Goal: Task Accomplishment & Management: Manage account settings

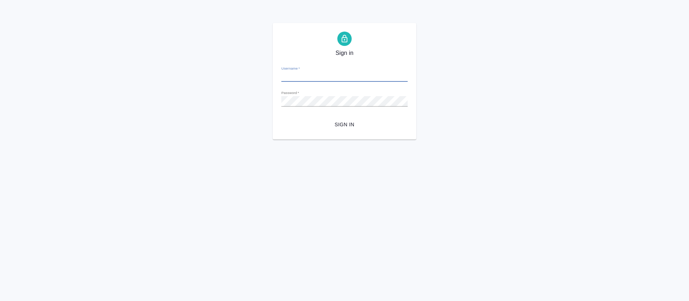
type input "o.tretyakova@awatera.com"
click at [350, 124] on span "Sign in" at bounding box center [344, 124] width 115 height 9
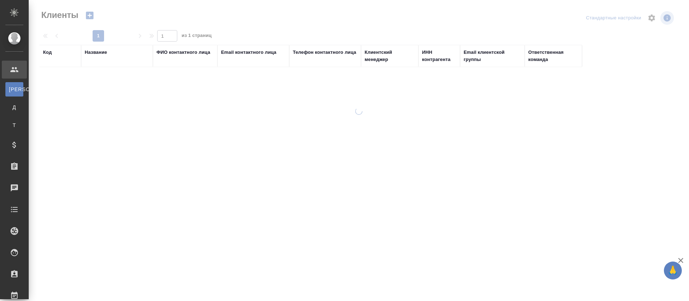
select select "RU"
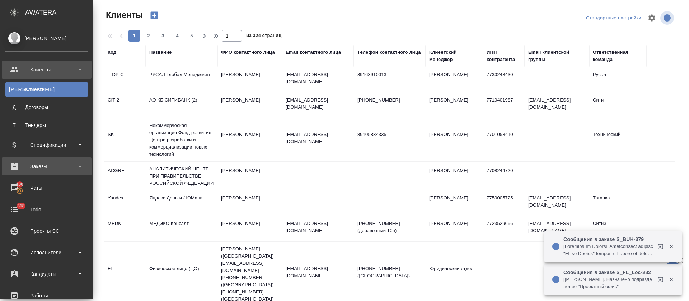
click at [83, 171] on div "Заказы" at bounding box center [46, 166] width 83 height 11
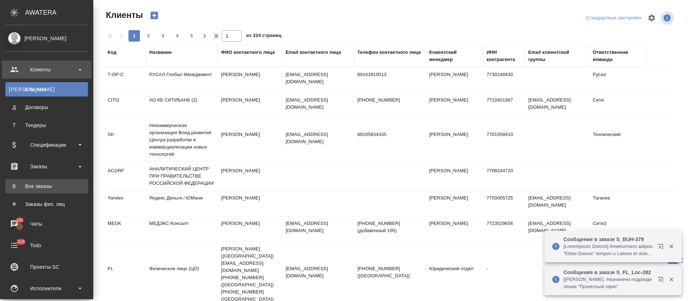
click at [55, 188] on div "Все заказы" at bounding box center [46, 186] width 75 height 7
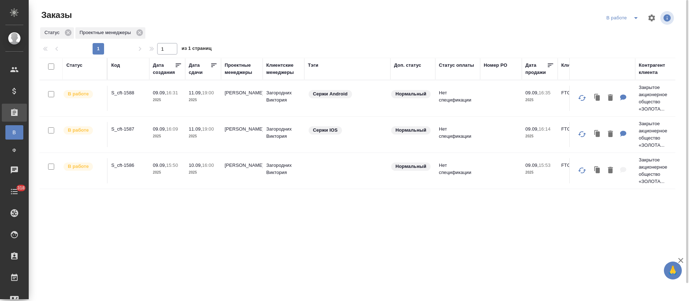
click at [636, 17] on icon "split button" at bounding box center [636, 18] width 4 height 2
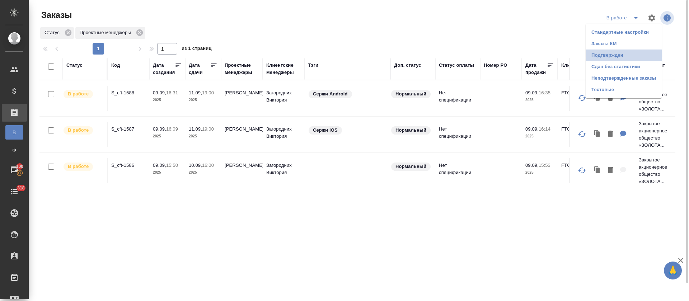
click at [618, 54] on li "Подтвержден" at bounding box center [623, 55] width 76 height 11
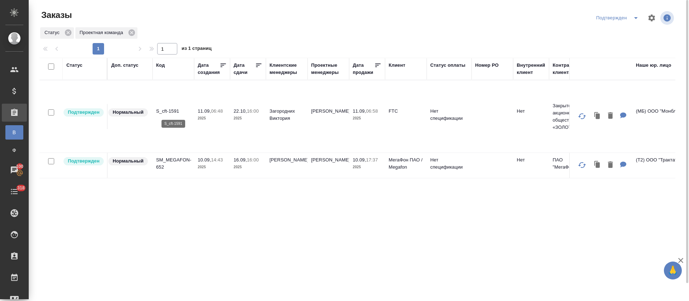
click at [177, 110] on p "S_cft-1591" at bounding box center [173, 111] width 34 height 7
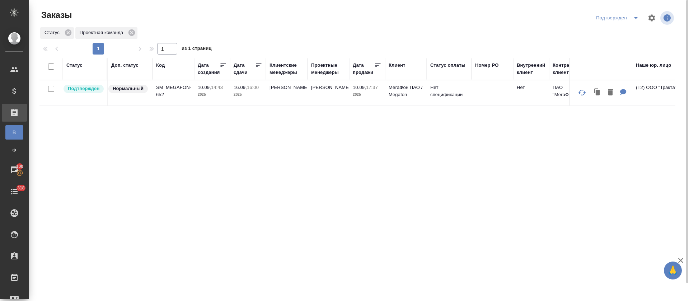
click at [635, 16] on icon "split button" at bounding box center [635, 18] width 9 height 9
click at [630, 43] on li "В работе" at bounding box center [618, 43] width 76 height 11
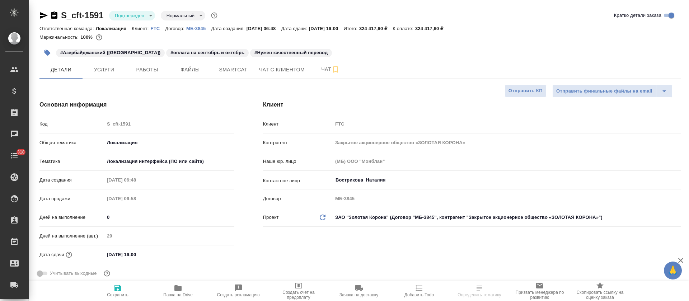
select select "RU"
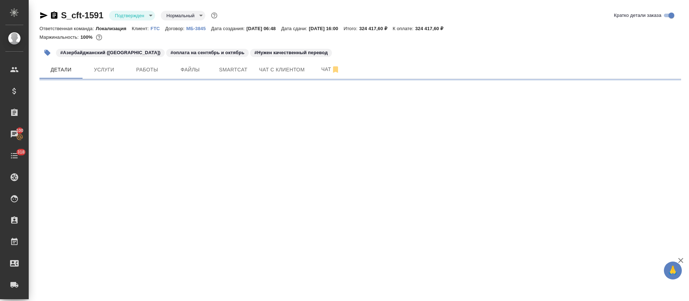
select select "RU"
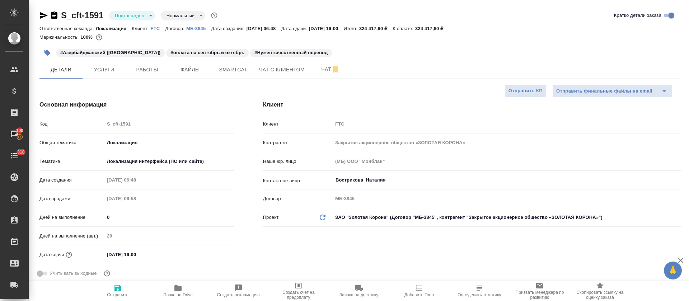
type textarea "x"
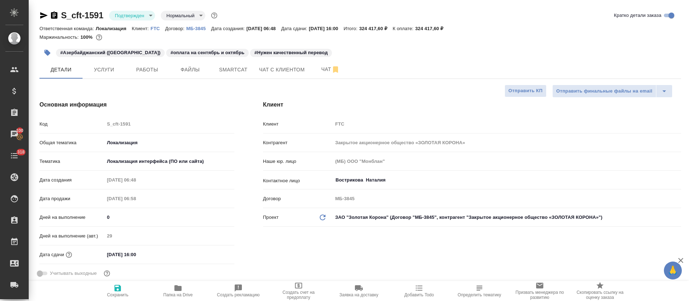
type textarea "x"
click at [142, 73] on span "Работы" at bounding box center [147, 69] width 34 height 9
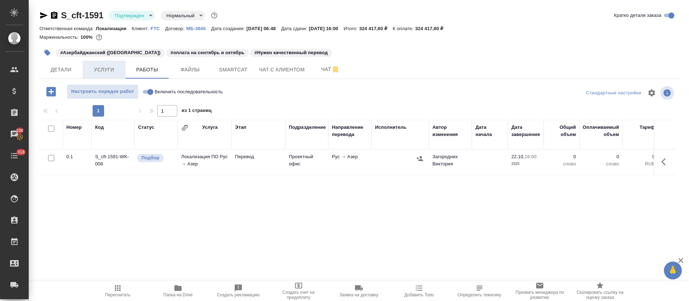
click at [112, 69] on span "Услуги" at bounding box center [104, 69] width 34 height 9
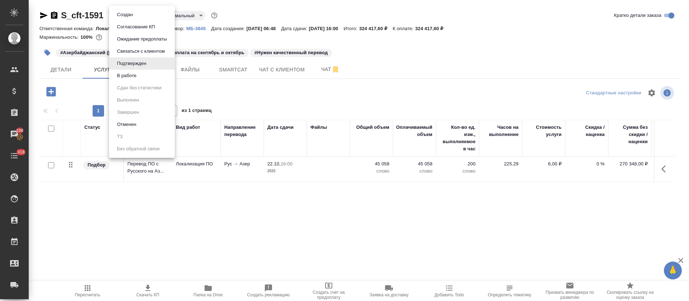
click at [151, 17] on body "🙏 .cls-1 fill:#fff; AWATERA Tretyakova Olga Клиенты Спецификации Заказы 100 Чат…" at bounding box center [344, 150] width 689 height 301
click at [135, 82] on ul "Создан Согласование КП Ожидание предоплаты Связаться с клиентом Подтвержден В р…" at bounding box center [142, 82] width 66 height 152
click at [136, 77] on button "В работе" at bounding box center [127, 76] width 24 height 8
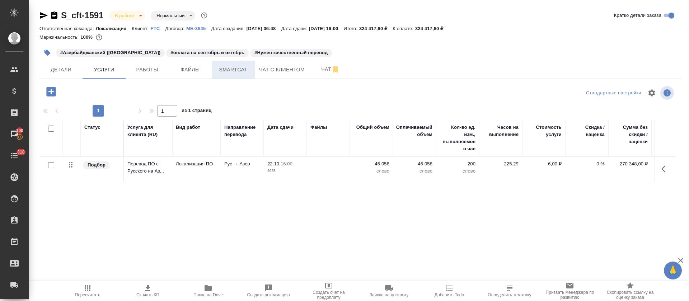
click at [246, 75] on button "Smartcat" at bounding box center [233, 70] width 43 height 18
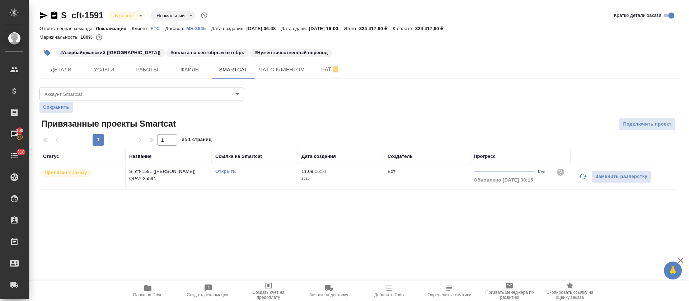
click at [225, 173] on link "Открыть" at bounding box center [225, 171] width 20 height 5
click at [149, 71] on span "Работы" at bounding box center [147, 69] width 34 height 9
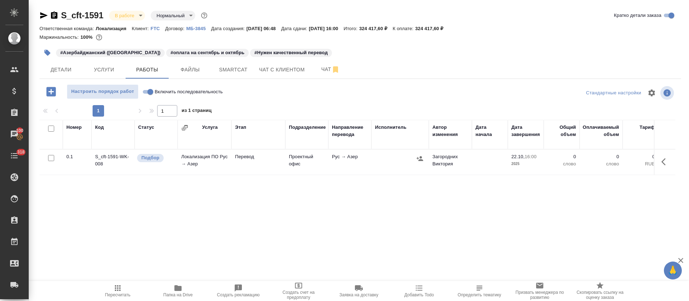
click at [150, 91] on input "Включить последовательность" at bounding box center [150, 92] width 26 height 9
checkbox input "true"
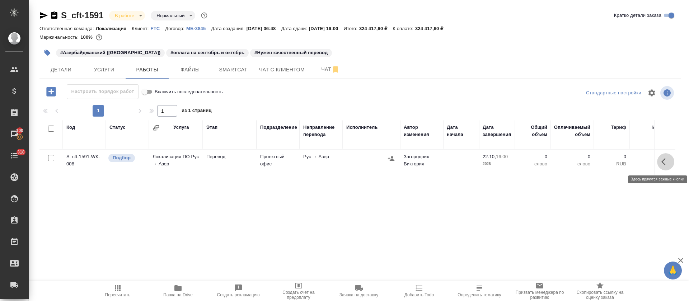
click at [666, 163] on icon "button" at bounding box center [665, 161] width 9 height 9
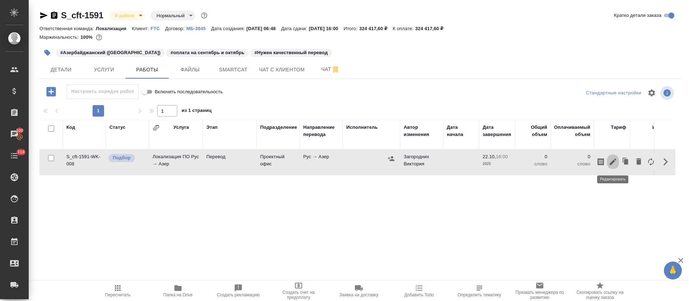
click at [613, 165] on icon "button" at bounding box center [612, 161] width 9 height 9
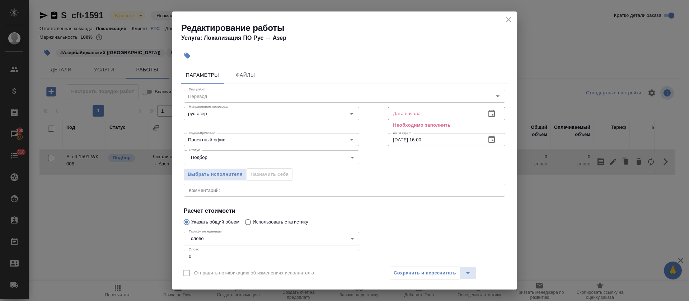
scroll to position [46, 0]
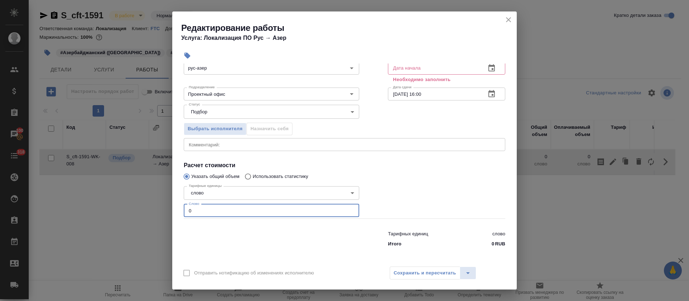
drag, startPoint x: 194, startPoint y: 213, endPoint x: 190, endPoint y: 213, distance: 3.9
click at [190, 213] on input "0" at bounding box center [271, 210] width 175 height 13
paste input "34091"
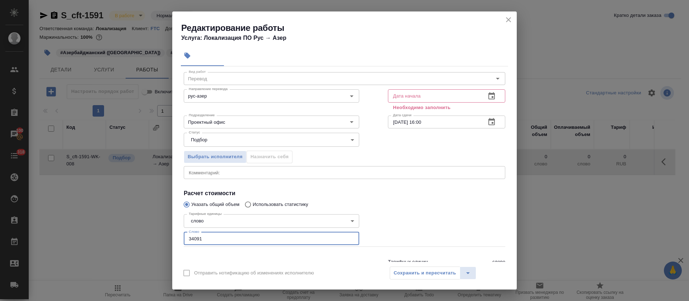
scroll to position [0, 0]
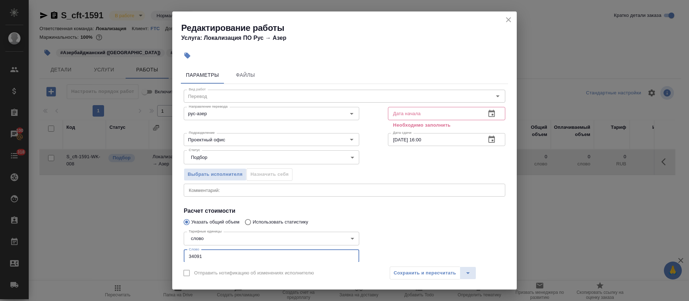
type input "34091"
click at [487, 116] on icon "button" at bounding box center [491, 113] width 9 height 9
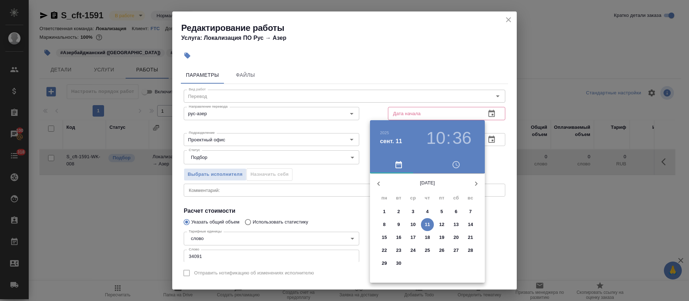
click at [426, 226] on p "11" at bounding box center [427, 224] width 5 height 7
type input "11.09.2025 10:36"
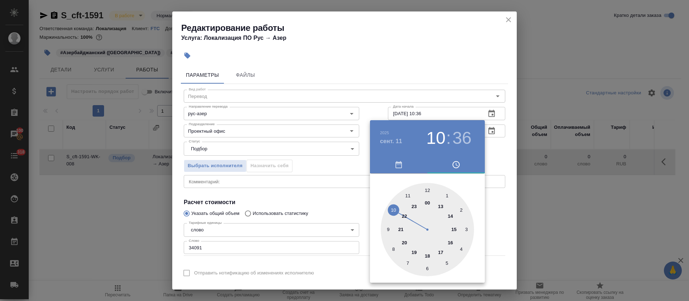
click at [339, 212] on div at bounding box center [344, 150] width 689 height 301
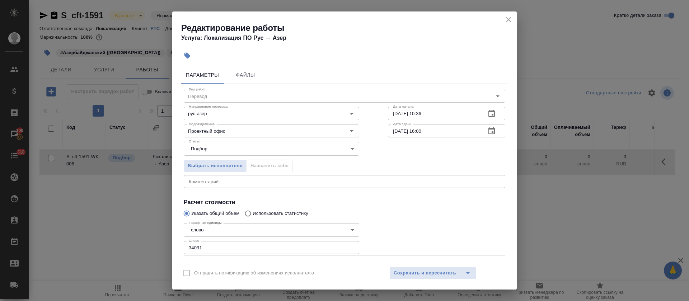
click at [487, 130] on icon "button" at bounding box center [491, 131] width 9 height 9
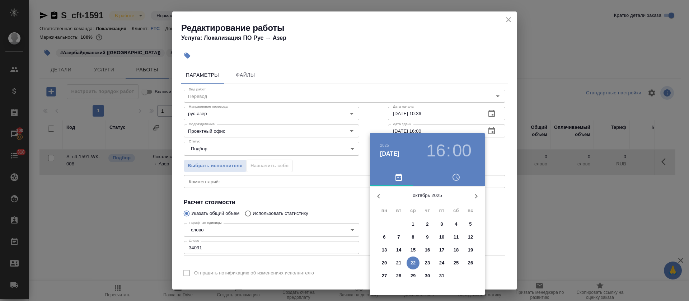
click at [441, 237] on p "10" at bounding box center [441, 237] width 5 height 7
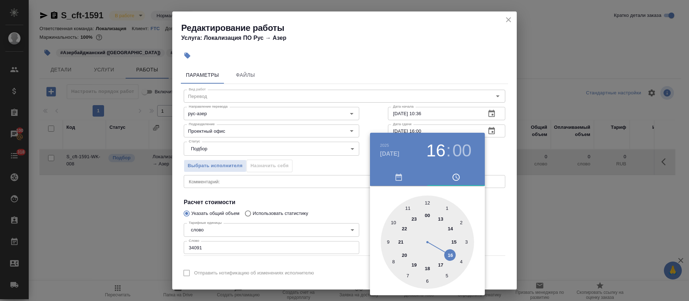
click at [441, 237] on div at bounding box center [427, 241] width 93 height 93
click at [430, 155] on h3 "14" at bounding box center [435, 151] width 19 height 20
click at [449, 255] on div at bounding box center [427, 241] width 93 height 93
type input "10.10.2025 16:00"
click at [360, 226] on div at bounding box center [344, 150] width 689 height 301
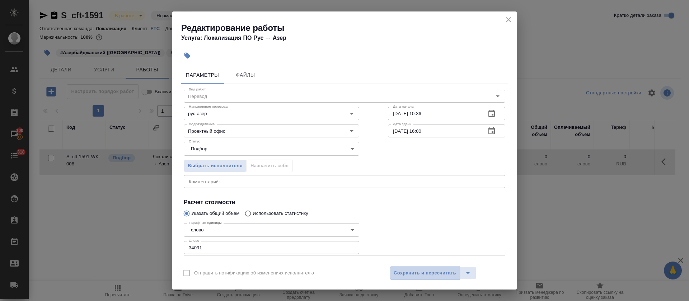
click at [430, 273] on span "Сохранить и пересчитать" at bounding box center [425, 273] width 62 height 8
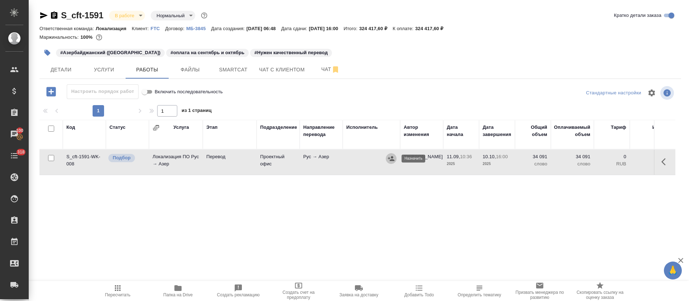
click at [394, 160] on icon "button" at bounding box center [391, 158] width 6 height 5
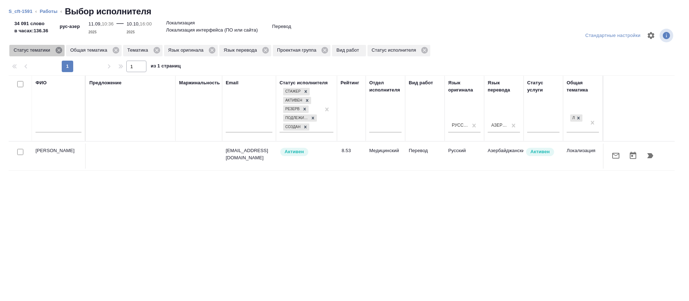
click at [58, 53] on icon at bounding box center [58, 50] width 6 height 6
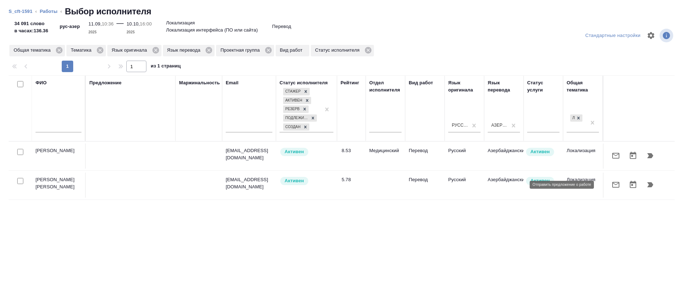
click at [611, 183] on icon "button" at bounding box center [615, 184] width 9 height 9
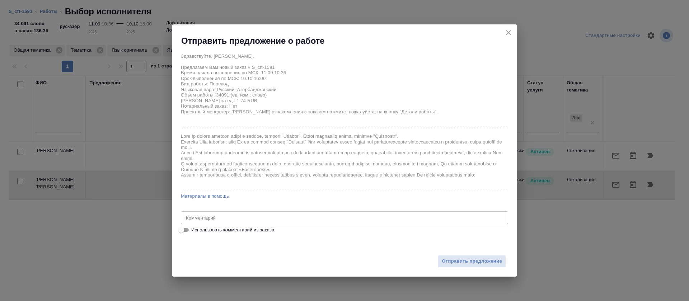
click at [205, 233] on span "Использовать комментарий из заказа" at bounding box center [232, 229] width 83 height 7
click at [194, 233] on input "Использовать комментарий из заказа" at bounding box center [181, 230] width 26 height 9
checkbox input "true"
type textarea "Нужен качественный перевод"
click at [205, 233] on span "Использовать комментарий из заказа" at bounding box center [232, 229] width 83 height 7
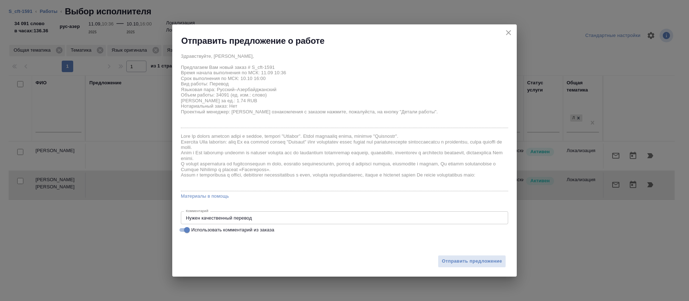
click at [200, 233] on input "Использовать комментарий из заказа" at bounding box center [187, 230] width 26 height 9
checkbox input "false"
click at [230, 232] on span "Использовать комментарий из заказа" at bounding box center [232, 229] width 83 height 7
click at [194, 232] on input "Использовать комментарий из заказа" at bounding box center [181, 230] width 26 height 9
checkbox input "true"
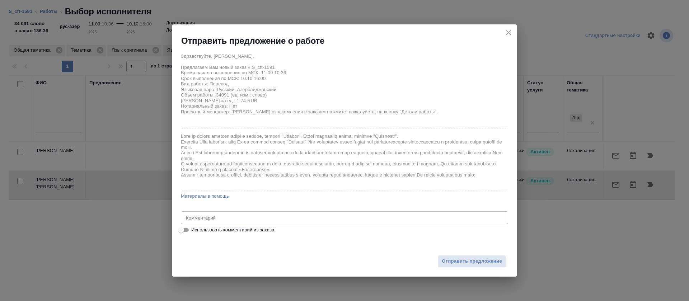
type textarea "Нужен качественный перевод"
click at [470, 258] on span "Отправить предложение" at bounding box center [472, 261] width 60 height 8
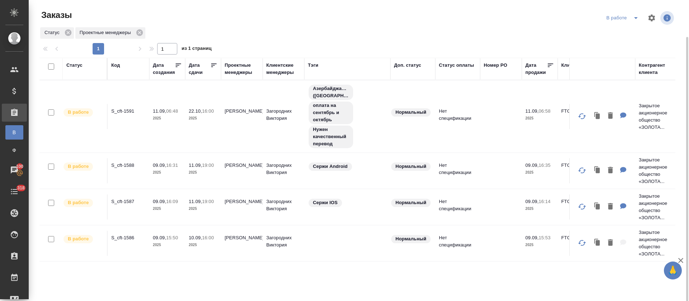
scroll to position [19, 0]
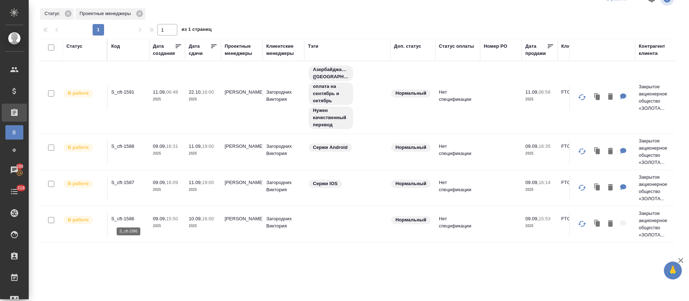
click at [130, 215] on p "S_cft-1586" at bounding box center [128, 218] width 34 height 7
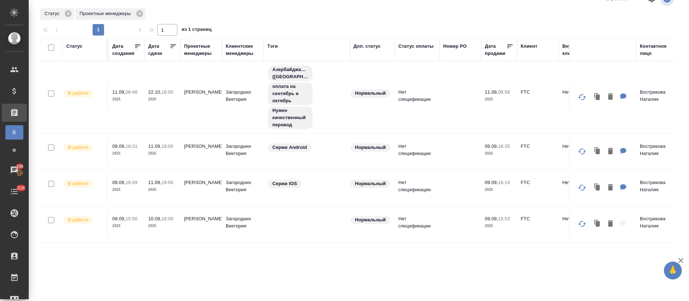
scroll to position [0, 0]
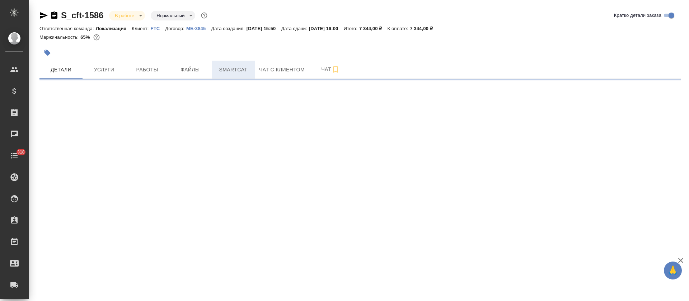
select select "RU"
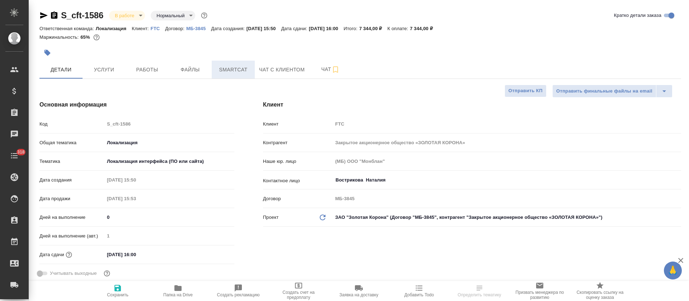
type textarea "x"
click at [233, 69] on span "Smartcat" at bounding box center [233, 69] width 34 height 9
type textarea "x"
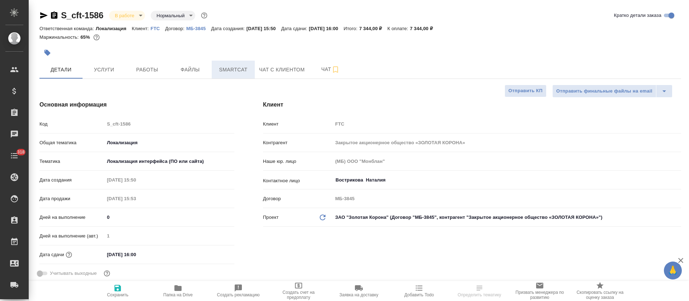
type textarea "x"
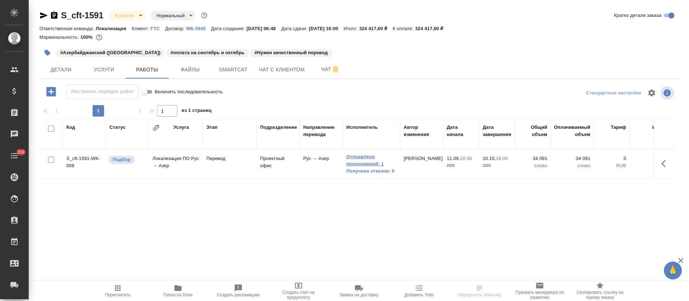
click at [371, 157] on link "Отправлено предложений: 1" at bounding box center [371, 160] width 50 height 14
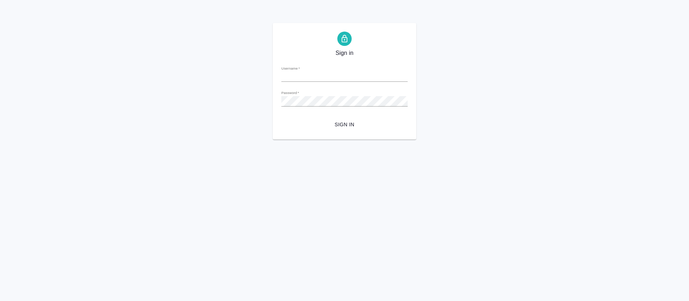
type input "o.tretyakova@awatera.com"
click at [346, 128] on span "Sign in" at bounding box center [344, 124] width 115 height 9
type input "o.tretyakova@awatera.com"
click at [352, 126] on span "Sign in" at bounding box center [344, 124] width 115 height 9
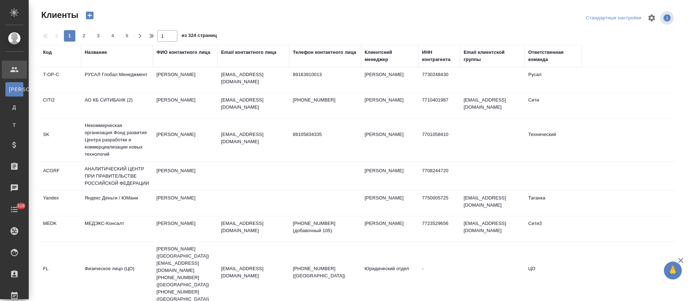
select select "RU"
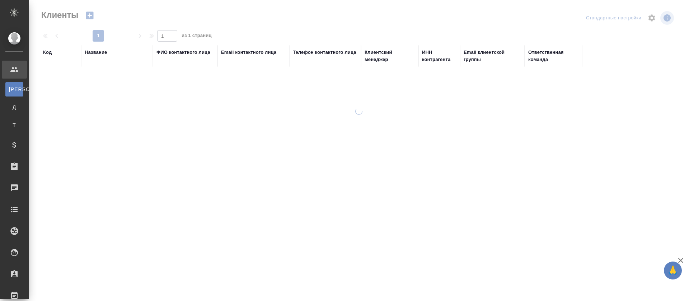
select select "RU"
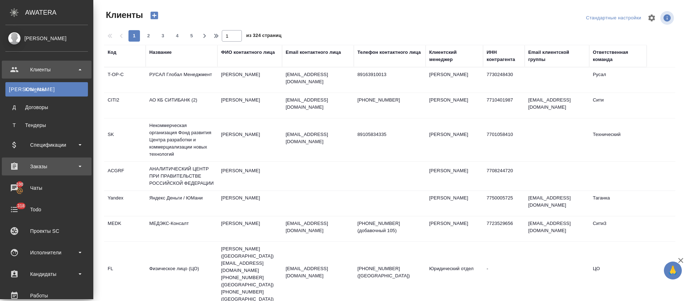
click at [79, 165] on div "Заказы" at bounding box center [46, 166] width 83 height 11
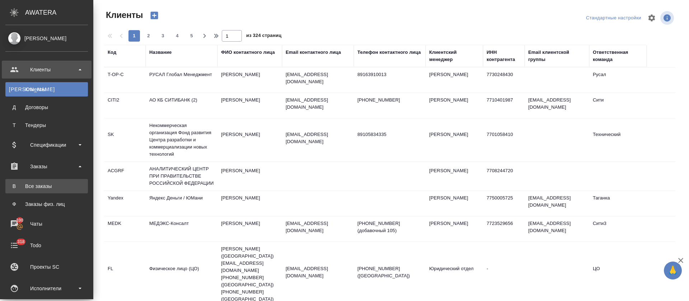
click at [39, 188] on div "Все заказы" at bounding box center [46, 186] width 75 height 7
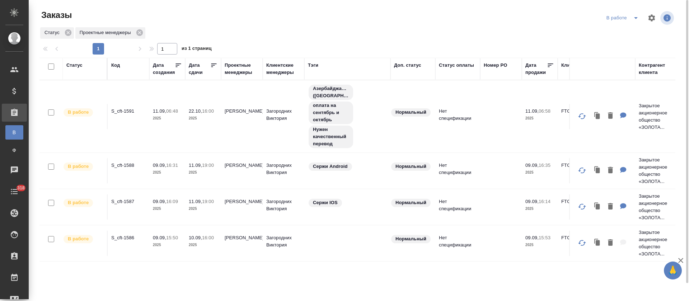
click at [115, 110] on p "S_cft-1591" at bounding box center [128, 111] width 34 height 7
click at [631, 17] on icon "split button" at bounding box center [635, 18] width 9 height 9
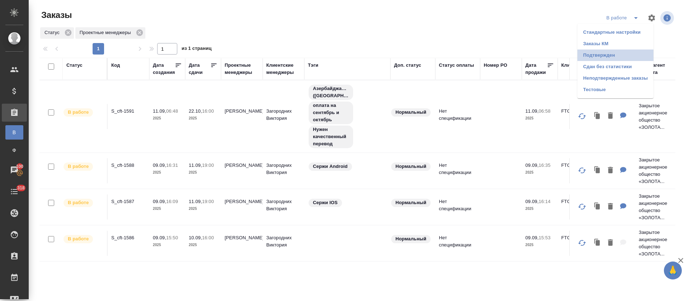
click at [611, 55] on li "Подтвержден" at bounding box center [615, 55] width 76 height 11
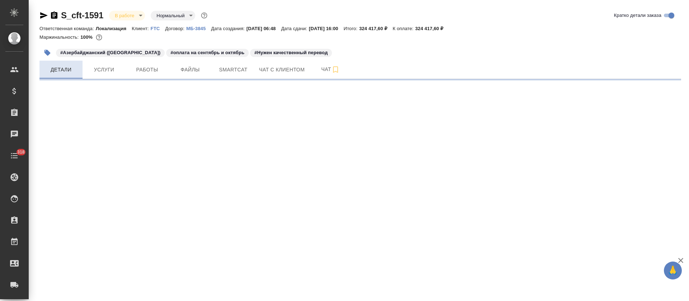
select select "RU"
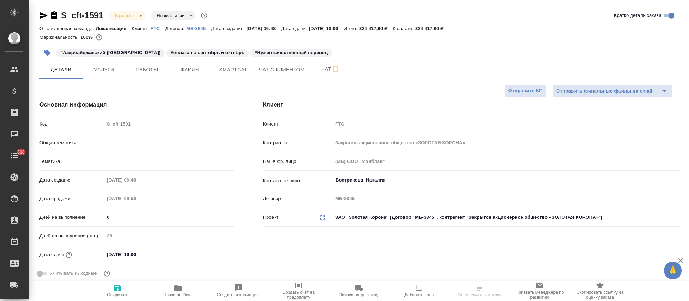
type textarea "x"
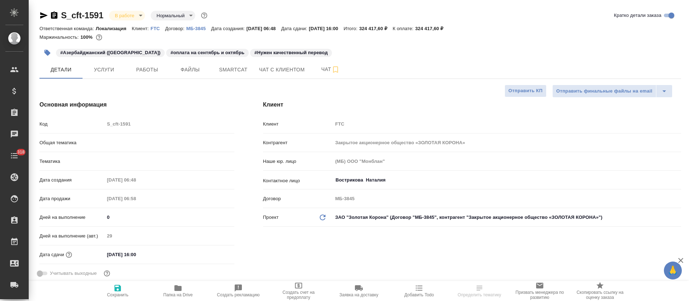
type textarea "x"
click at [134, 69] on span "Работы" at bounding box center [147, 69] width 34 height 9
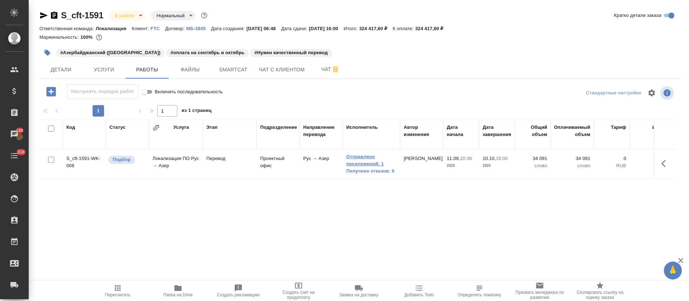
click at [386, 163] on link "Отправлено предложений: 1" at bounding box center [371, 160] width 50 height 14
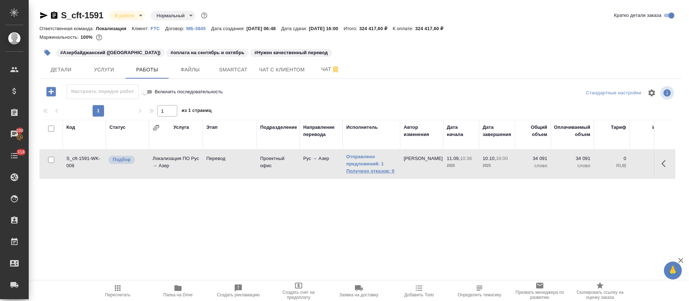
click at [359, 169] on link "Получено отказов: 0" at bounding box center [371, 171] width 50 height 7
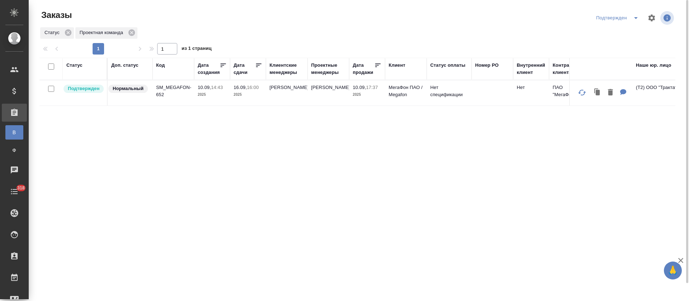
click at [634, 18] on icon "split button" at bounding box center [635, 18] width 9 height 9
click at [594, 46] on li "В работе" at bounding box center [618, 43] width 76 height 11
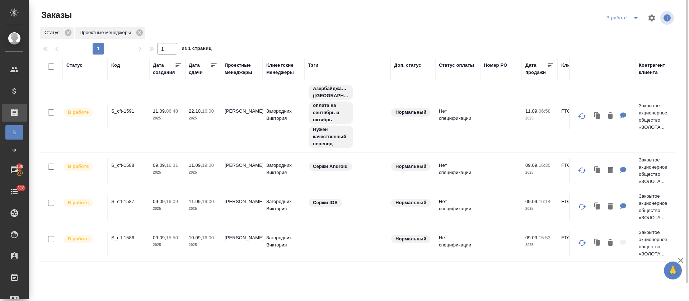
click at [241, 11] on div "Заказы" at bounding box center [146, 14] width 214 height 11
click at [130, 201] on p "S_cft-1587" at bounding box center [128, 201] width 34 height 7
click at [123, 167] on p "S_cft-1588" at bounding box center [128, 165] width 34 height 7
click at [131, 162] on p "S_cft-1588" at bounding box center [128, 165] width 34 height 7
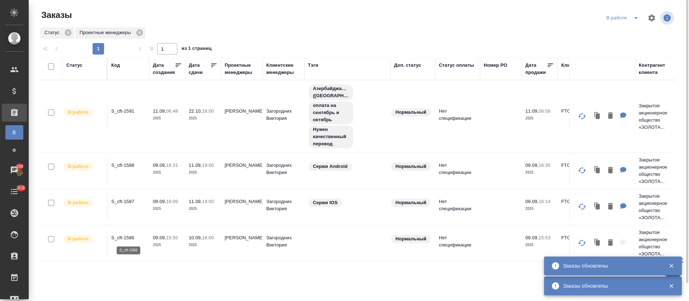
click at [126, 238] on p "S_cft-1586" at bounding box center [128, 237] width 34 height 7
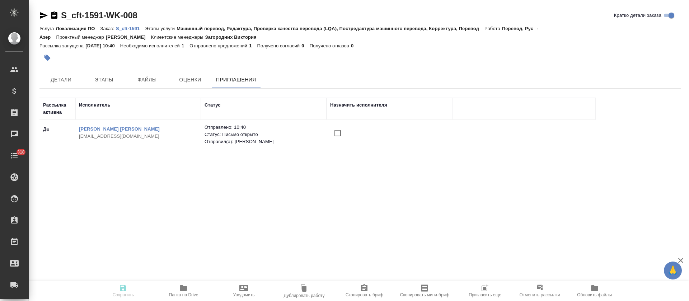
click at [129, 128] on link "[PERSON_NAME] [PERSON_NAME]" at bounding box center [119, 128] width 81 height 5
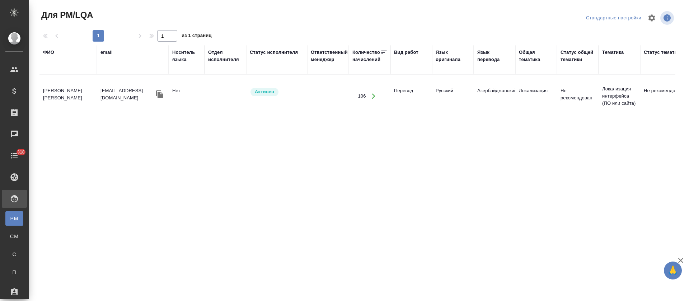
click at [69, 84] on td "[PERSON_NAME]" at bounding box center [67, 96] width 57 height 25
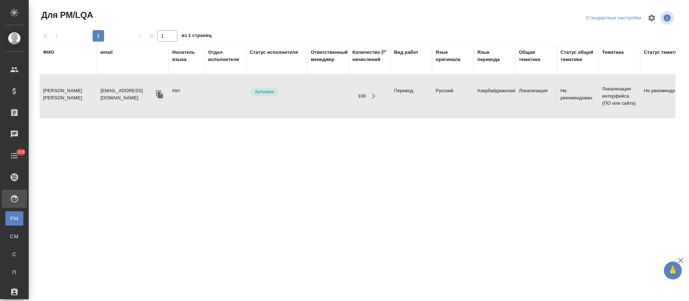
click at [69, 84] on td "[PERSON_NAME] [PERSON_NAME]" at bounding box center [67, 96] width 57 height 25
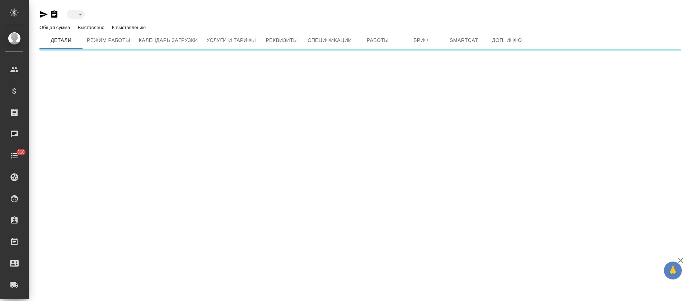
type input "active"
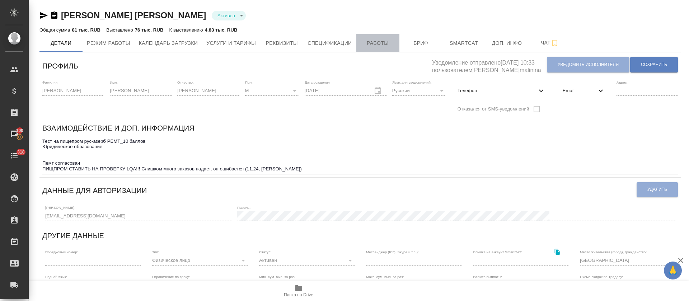
click at [385, 43] on span "Работы" at bounding box center [378, 43] width 34 height 9
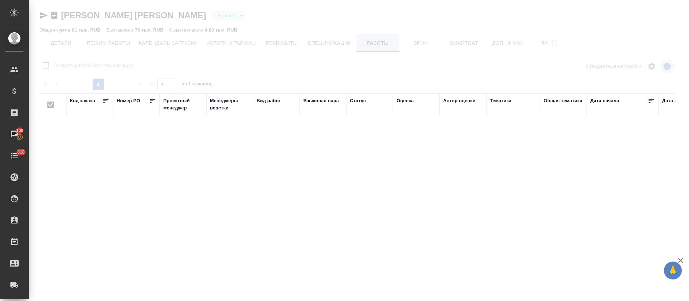
checkbox input "false"
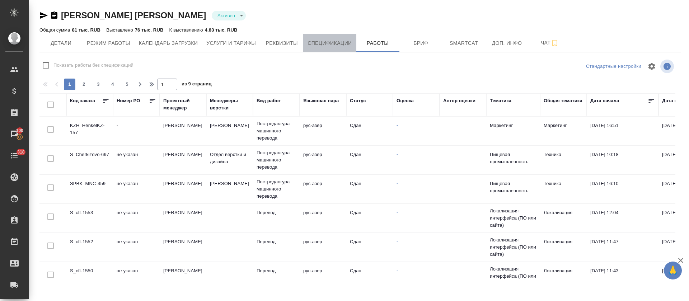
click at [340, 44] on span "Спецификации" at bounding box center [329, 43] width 44 height 9
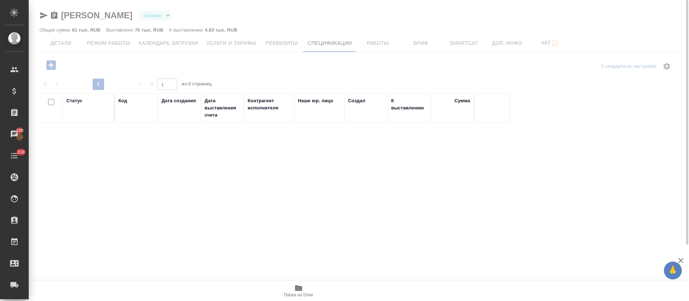
click at [268, 48] on div at bounding box center [359, 150] width 660 height 301
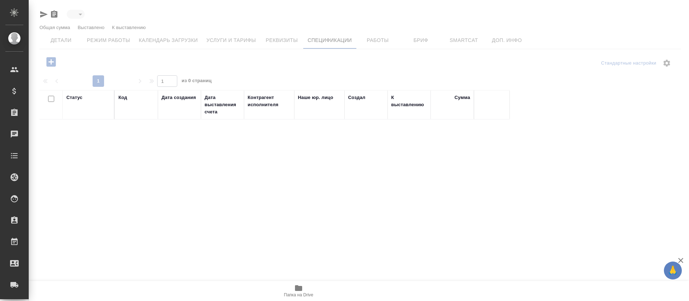
type input "active"
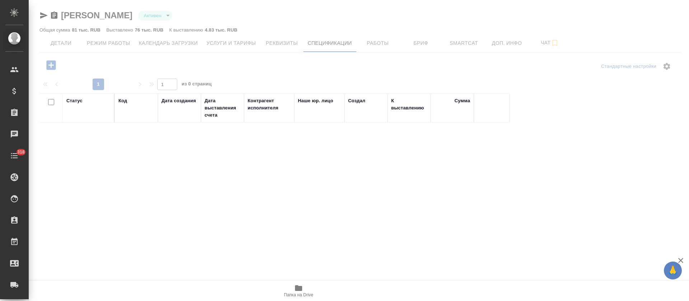
click at [250, 42] on div at bounding box center [359, 150] width 660 height 301
click at [129, 42] on div at bounding box center [359, 150] width 660 height 301
click at [309, 42] on div at bounding box center [359, 150] width 660 height 301
click at [388, 44] on div at bounding box center [359, 150] width 660 height 301
click at [429, 45] on div at bounding box center [359, 150] width 660 height 301
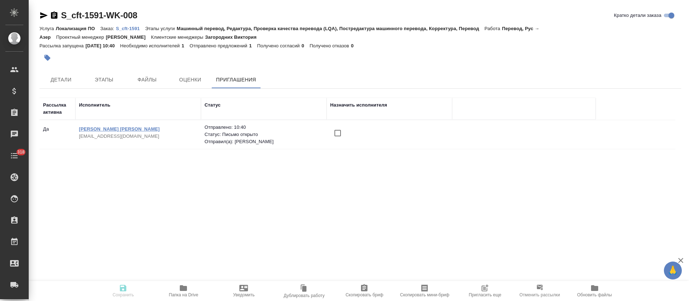
click at [106, 130] on link "[PERSON_NAME] [PERSON_NAME]" at bounding box center [119, 128] width 81 height 5
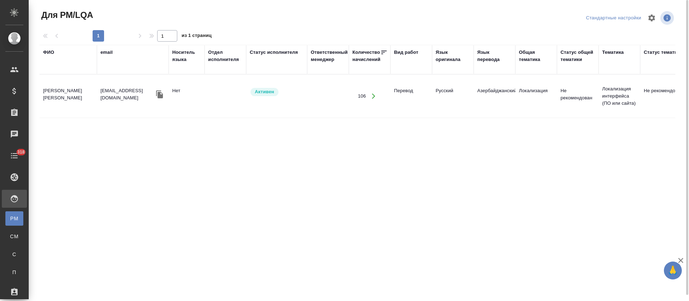
click at [53, 88] on td "Байрамов Заур Аслан оглы" at bounding box center [67, 96] width 57 height 25
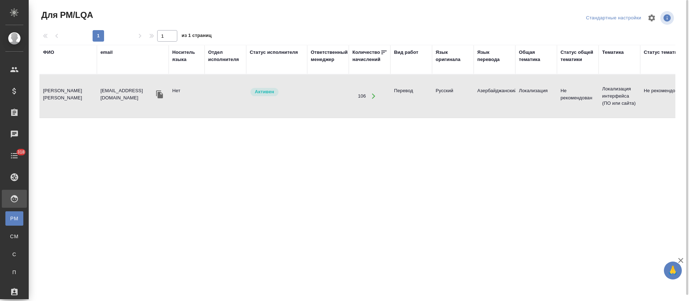
click at [56, 84] on td "Байрамов Заур Аслан оглы" at bounding box center [67, 96] width 57 height 25
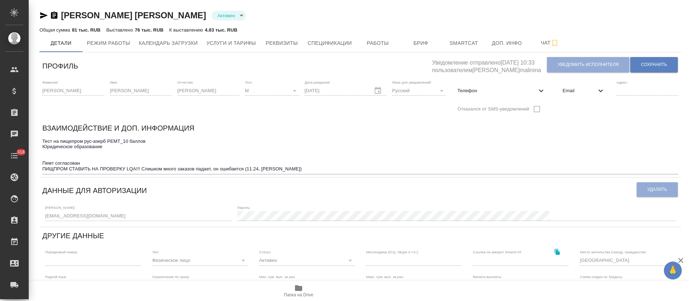
click at [43, 15] on icon "button" at bounding box center [43, 15] width 9 height 9
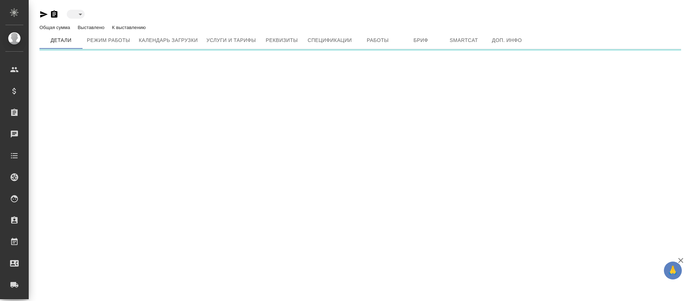
type input "active"
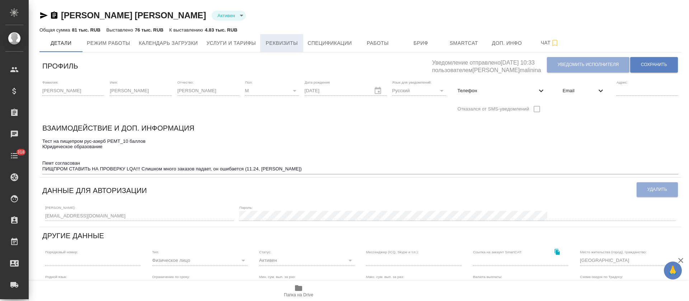
click at [271, 42] on span "Реквизиты" at bounding box center [281, 43] width 34 height 9
click at [236, 42] on span "Услуги и тарифы" at bounding box center [231, 43] width 50 height 9
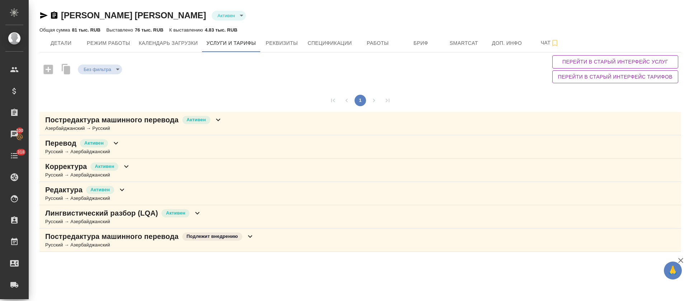
click at [212, 145] on div "Перевод Активен Русский → Азербайджанский" at bounding box center [359, 146] width 641 height 23
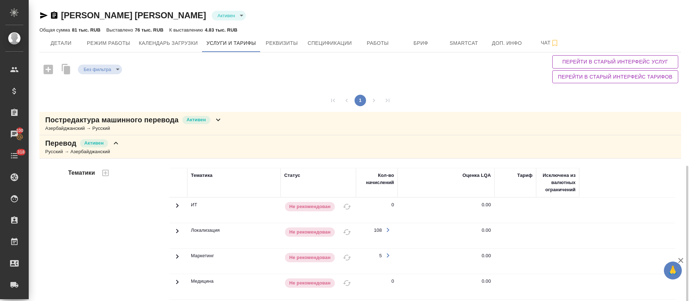
scroll to position [161, 0]
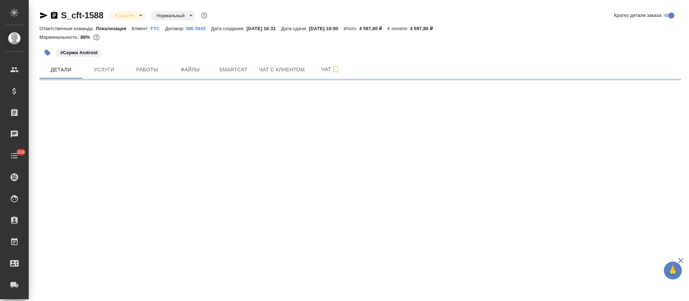
select select "RU"
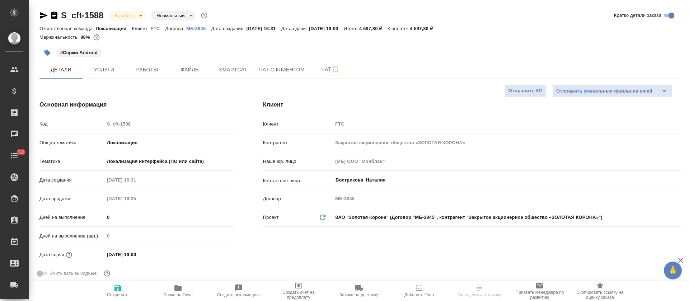
type textarea "x"
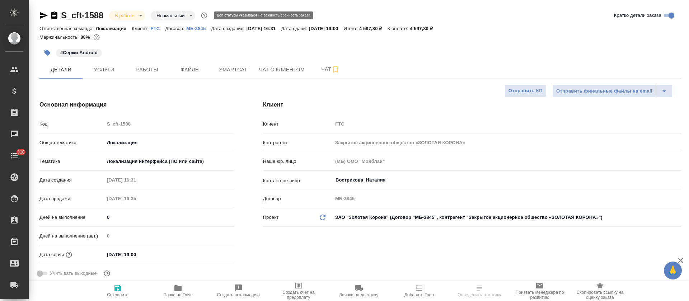
type textarea "x"
drag, startPoint x: 108, startPoint y: 14, endPoint x: 59, endPoint y: 15, distance: 48.8
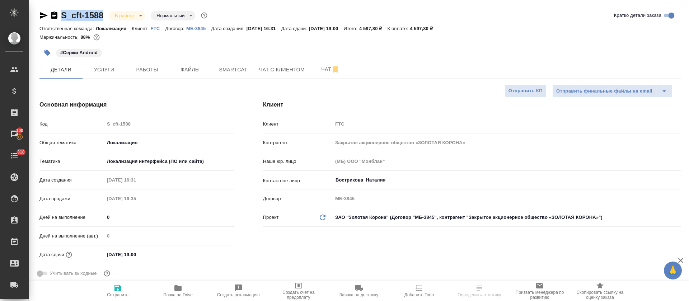
click at [59, 15] on div "S_cft-1588 В работе inProgress Нормальный normal" at bounding box center [123, 15] width 169 height 11
copy link "S_cft-1588"
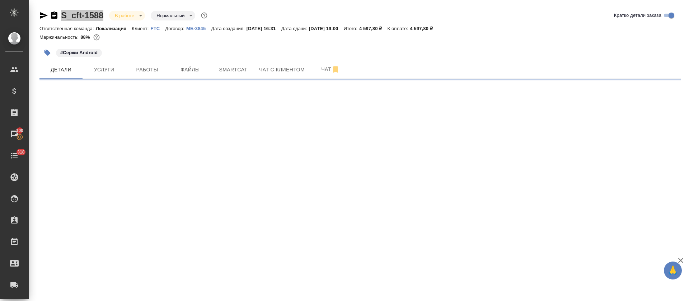
select select "RU"
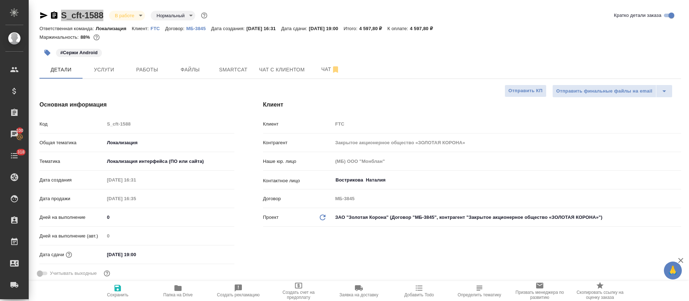
type textarea "x"
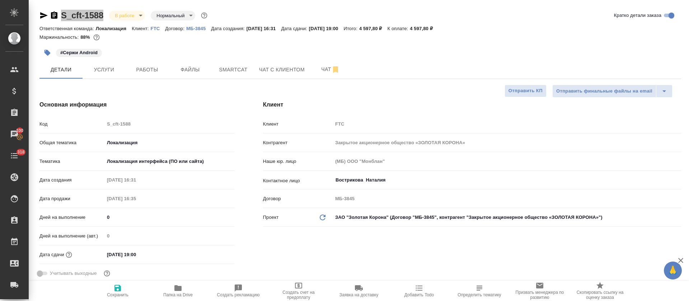
type textarea "x"
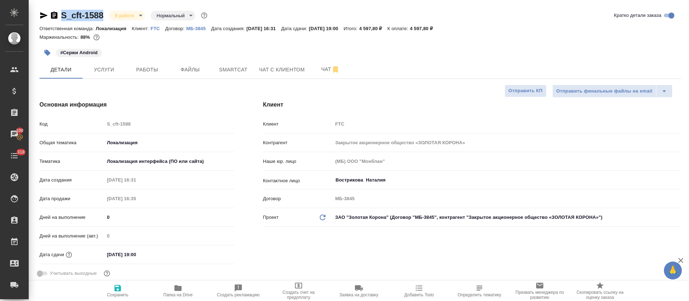
type textarea "x"
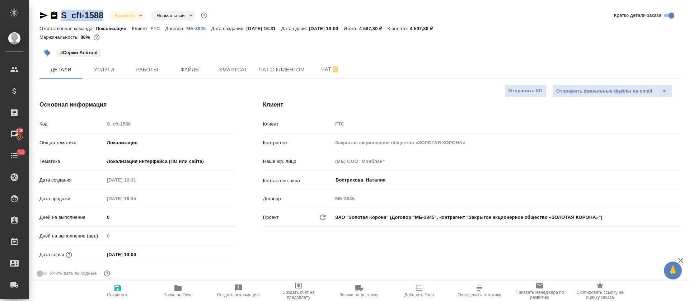
type textarea "x"
click at [150, 69] on span "Работы" at bounding box center [147, 69] width 34 height 9
select select "RU"
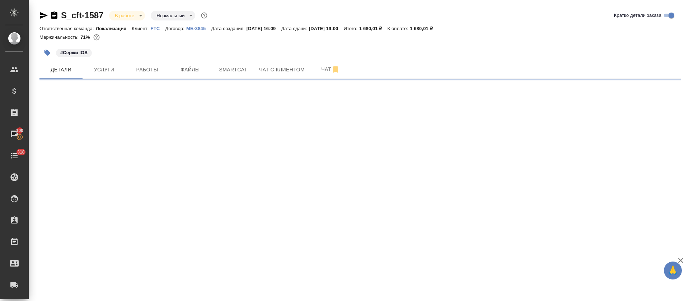
select select "RU"
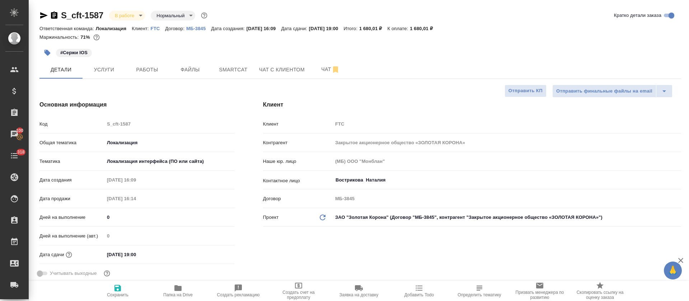
type textarea "x"
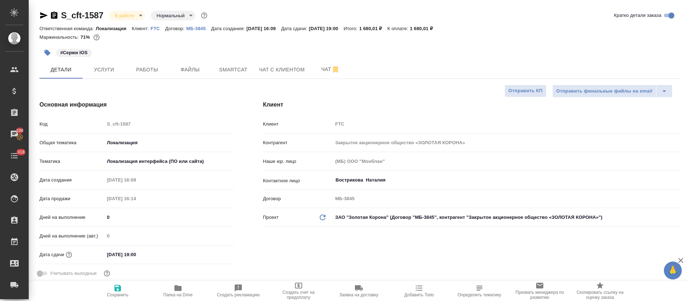
type textarea "x"
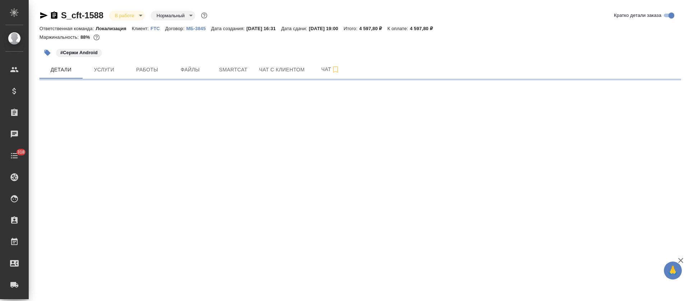
select select "RU"
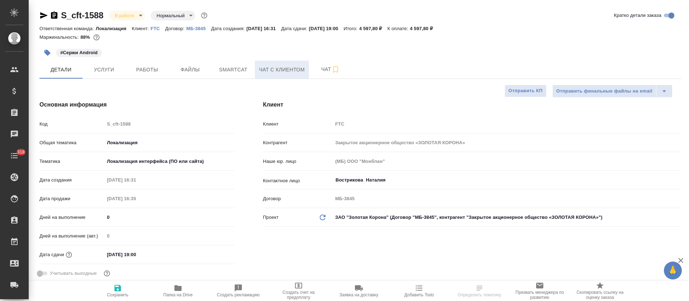
type textarea "x"
click at [144, 74] on button "Работы" at bounding box center [147, 70] width 43 height 18
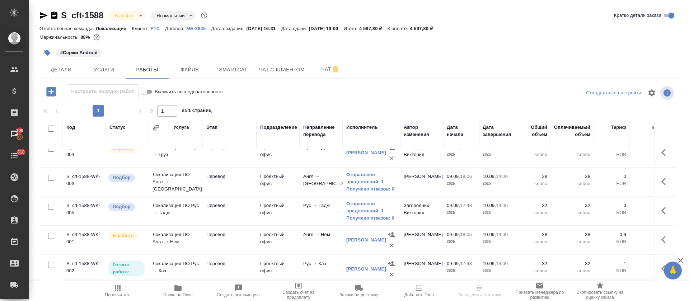
scroll to position [193, 0]
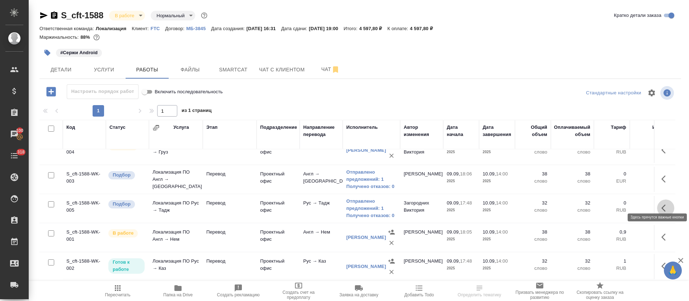
click at [661, 204] on icon "button" at bounding box center [663, 207] width 4 height 7
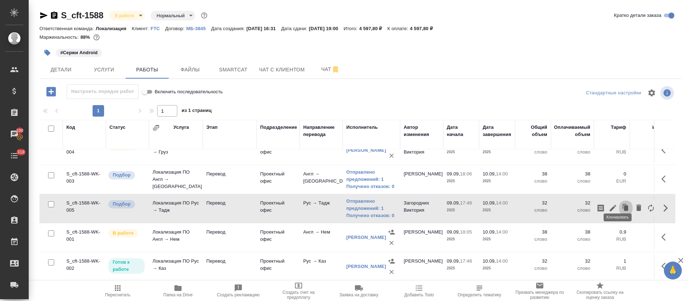
click at [624, 205] on icon "button" at bounding box center [626, 207] width 4 height 5
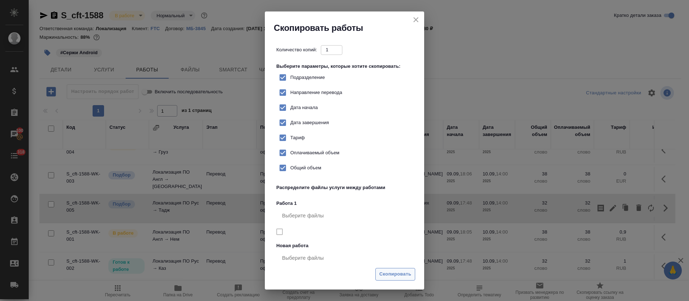
click at [389, 275] on span "Скопировать" at bounding box center [395, 274] width 32 height 8
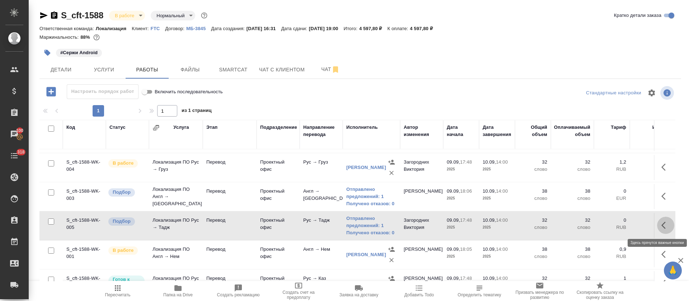
click at [661, 225] on icon "button" at bounding box center [665, 225] width 9 height 9
click at [636, 225] on icon "button" at bounding box center [638, 225] width 5 height 6
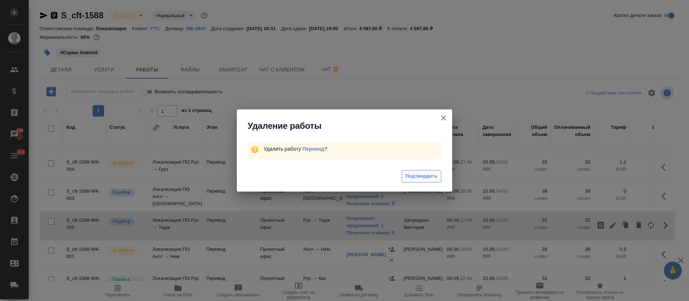
click at [423, 180] on span "Подтвердить" at bounding box center [421, 176] width 32 height 8
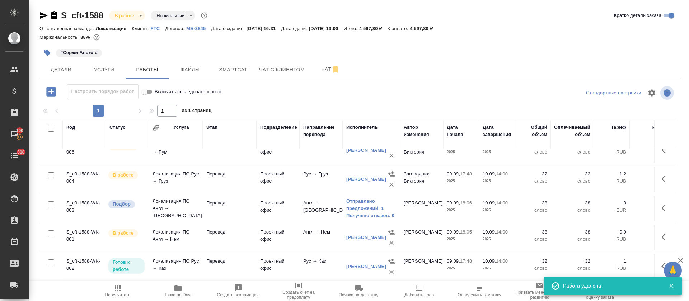
scroll to position [0, 0]
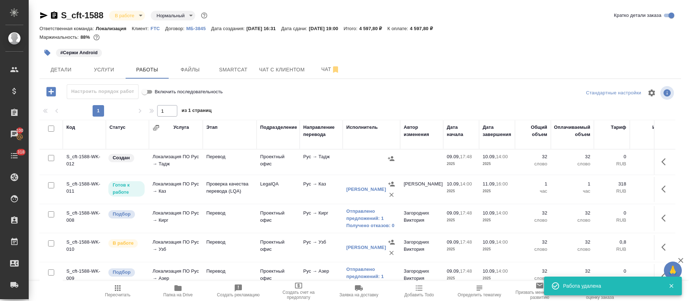
click at [661, 161] on icon "button" at bounding box center [663, 161] width 4 height 7
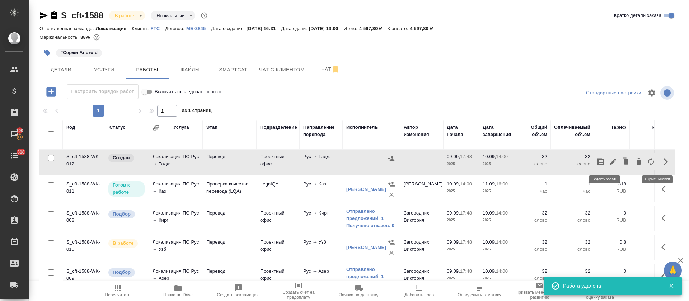
click at [608, 160] on icon "button" at bounding box center [612, 161] width 9 height 9
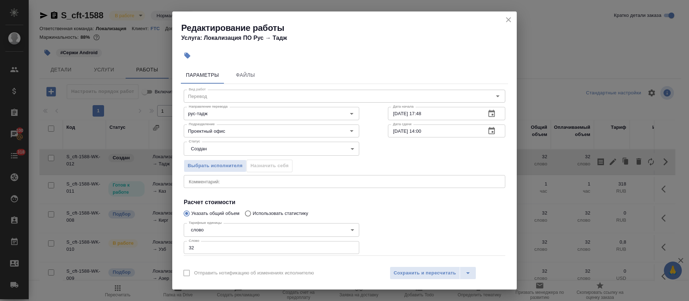
click at [203, 148] on body "🙏 .cls-1 fill:#fff; AWATERA Tretyakova Olga Клиенты Спецификации Заказы 100 Чат…" at bounding box center [344, 150] width 689 height 301
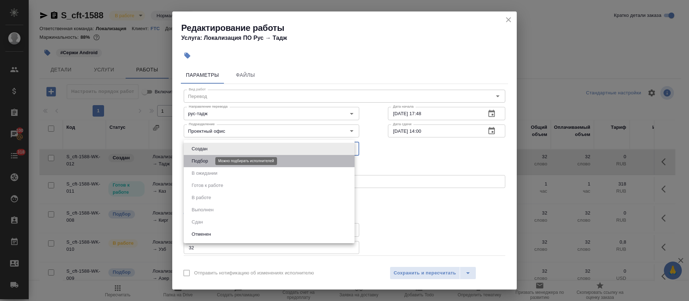
click at [201, 163] on button "Подбор" at bounding box center [199, 161] width 21 height 8
type input "recruiting"
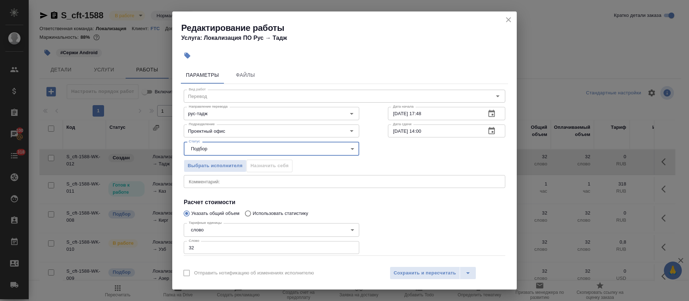
click at [488, 113] on button "button" at bounding box center [491, 113] width 17 height 17
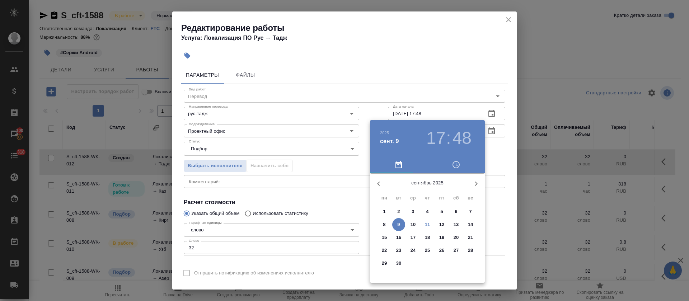
click at [440, 67] on div at bounding box center [344, 150] width 689 height 301
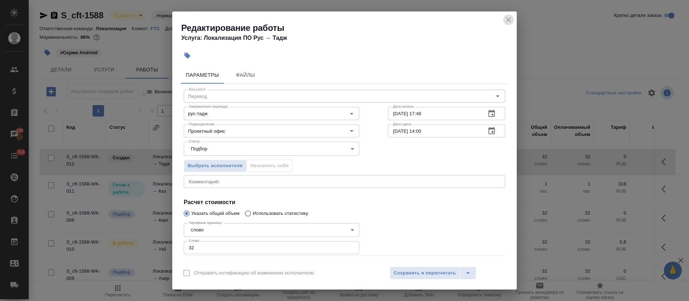
click at [511, 22] on icon "close" at bounding box center [508, 19] width 9 height 9
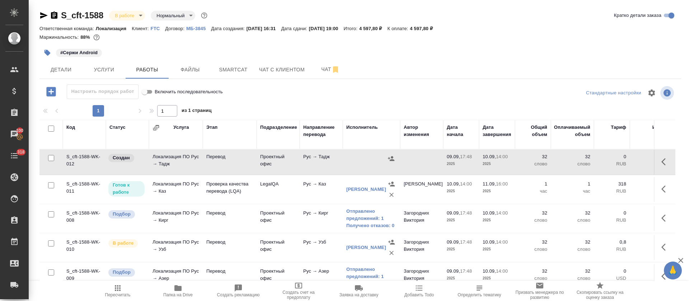
click at [55, 70] on span "Детали" at bounding box center [61, 69] width 34 height 9
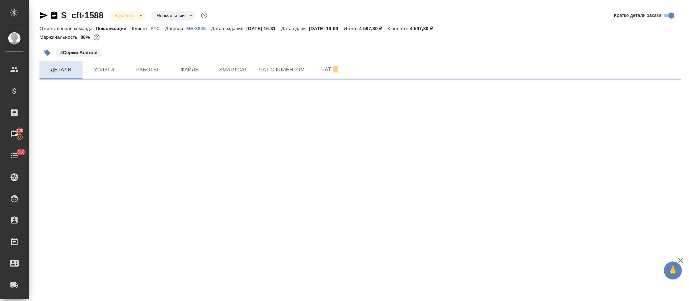
select select "RU"
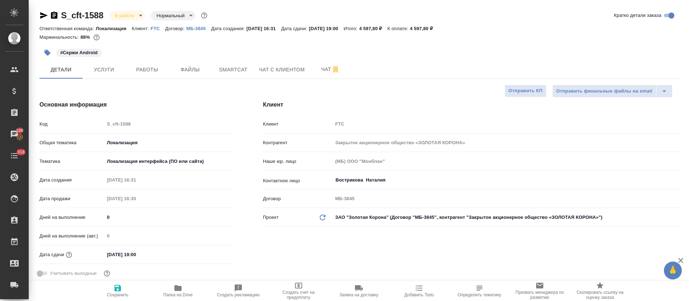
type textarea "x"
click at [130, 252] on input "11.09.2025 19:00" at bounding box center [136, 254] width 63 height 10
click at [113, 69] on span "Услуги" at bounding box center [104, 69] width 34 height 9
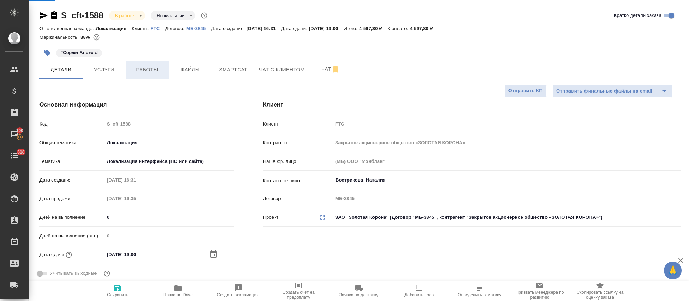
click at [145, 69] on span "Работы" at bounding box center [147, 69] width 34 height 9
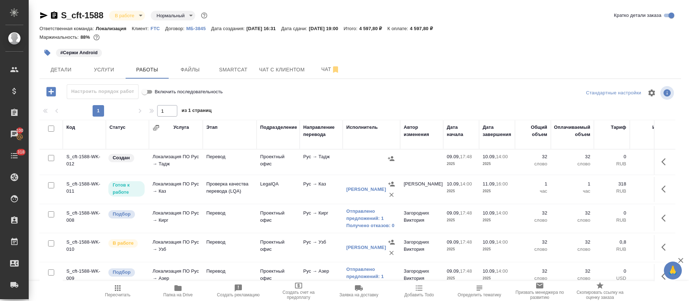
click at [661, 165] on icon "button" at bounding box center [665, 161] width 9 height 9
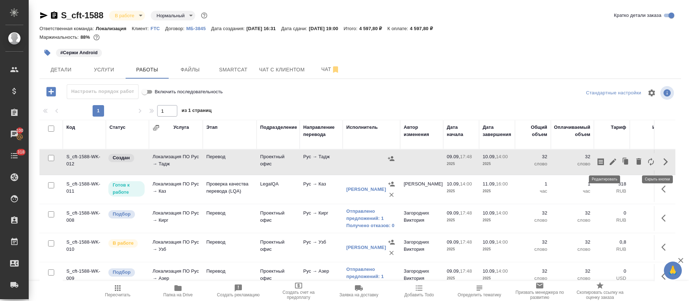
click at [608, 165] on icon "button" at bounding box center [612, 161] width 9 height 9
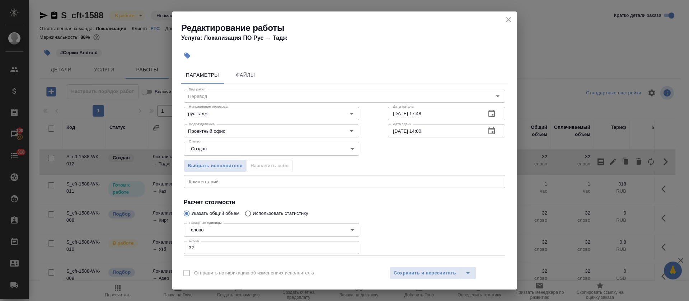
click at [201, 152] on body "🙏 .cls-1 fill:#fff; AWATERA Tretyakova Olga Клиенты Спецификации Заказы 100 Чат…" at bounding box center [344, 150] width 689 height 301
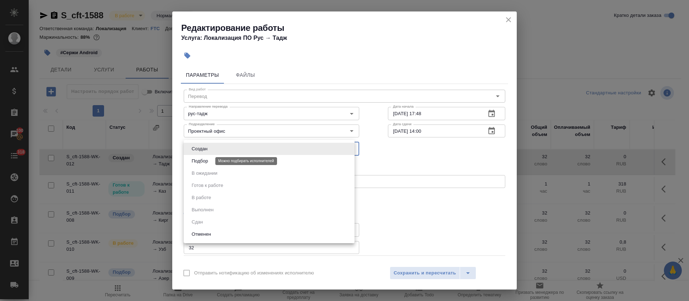
click at [202, 160] on button "Подбор" at bounding box center [199, 161] width 21 height 8
type input "recruiting"
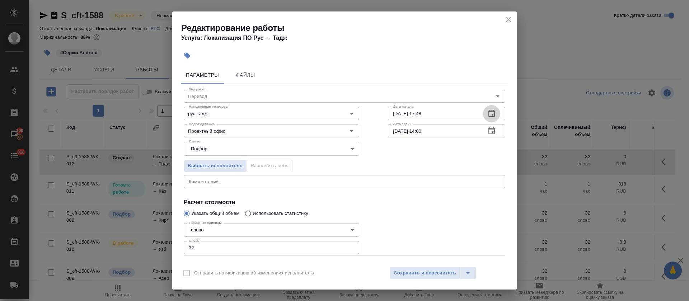
click at [488, 113] on icon "button" at bounding box center [491, 113] width 6 height 7
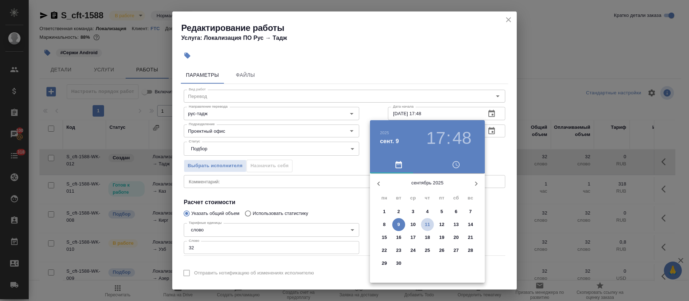
click at [425, 227] on p "11" at bounding box center [427, 224] width 5 height 7
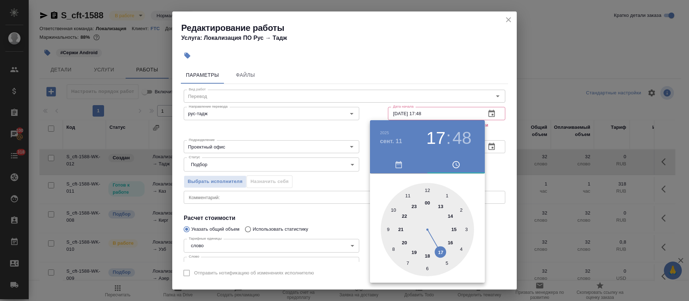
click at [408, 194] on div at bounding box center [427, 229] width 93 height 93
type input "11.09.2025 11:45"
drag, startPoint x: 388, startPoint y: 225, endPoint x: 387, endPoint y: 229, distance: 4.1
click at [387, 229] on div at bounding box center [427, 229] width 93 height 93
click at [325, 220] on div at bounding box center [344, 150] width 689 height 301
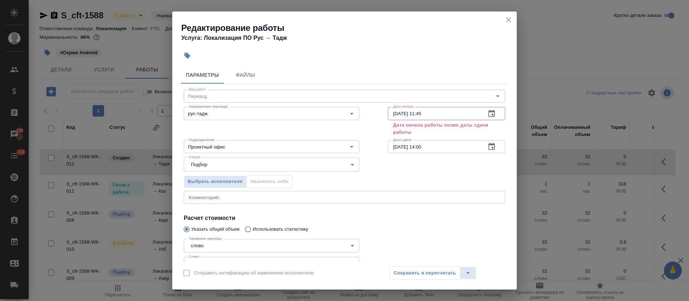
click at [487, 154] on button "button" at bounding box center [491, 146] width 17 height 17
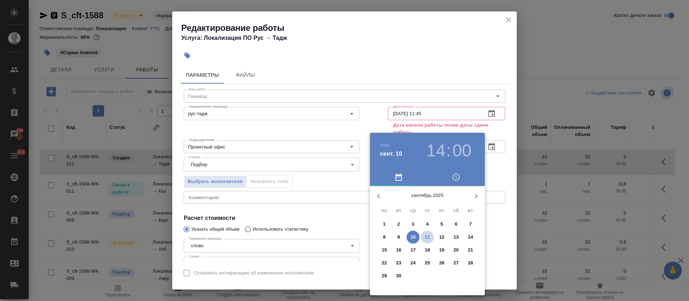
click at [429, 239] on p "11" at bounding box center [427, 237] width 5 height 7
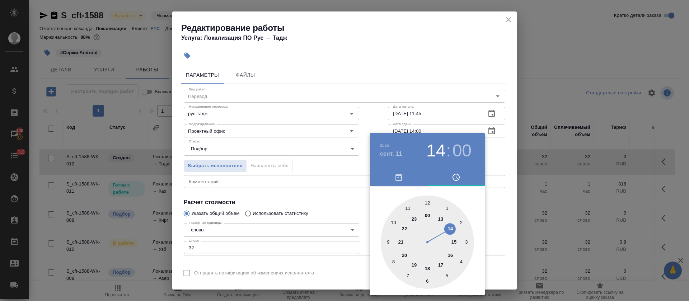
click at [452, 253] on div at bounding box center [427, 241] width 93 height 93
type input "11.09.2025 16:00"
click at [349, 197] on div at bounding box center [344, 150] width 689 height 301
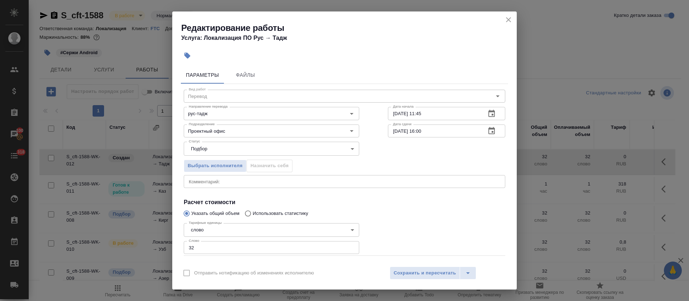
click at [297, 181] on textarea at bounding box center [344, 181] width 311 height 5
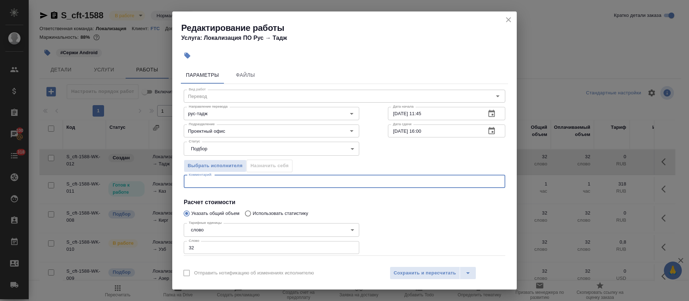
paste textarea "https://smartcat.com/editor?v=2&selectedStage=1&backUrl=%2Fprojects%2F64c78566-…"
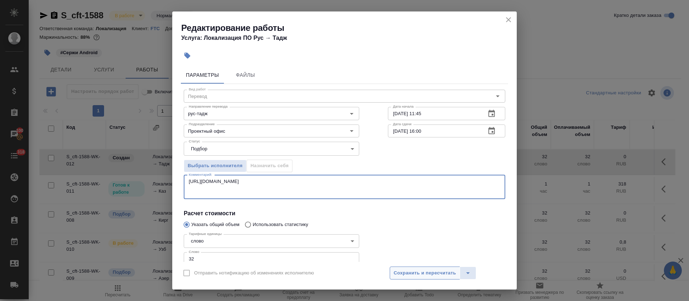
type textarea "https://smartcat.com/editor?v=2&selectedStage=1&backUrl=%2Fprojects%2F64c78566-…"
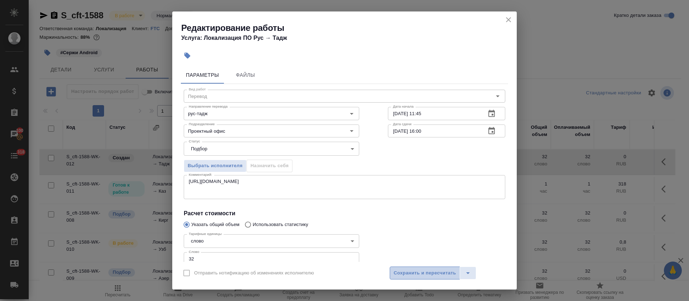
click at [406, 272] on span "Сохранить и пересчитать" at bounding box center [425, 273] width 62 height 8
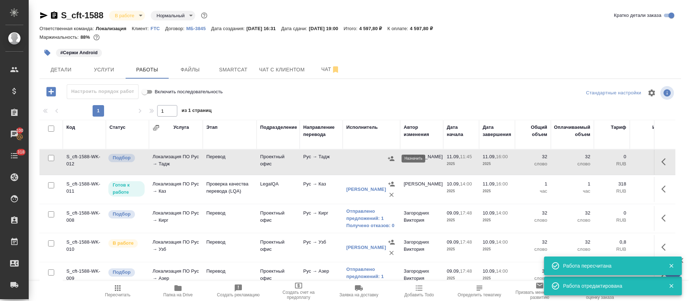
click at [391, 160] on icon "button" at bounding box center [391, 158] width 6 height 5
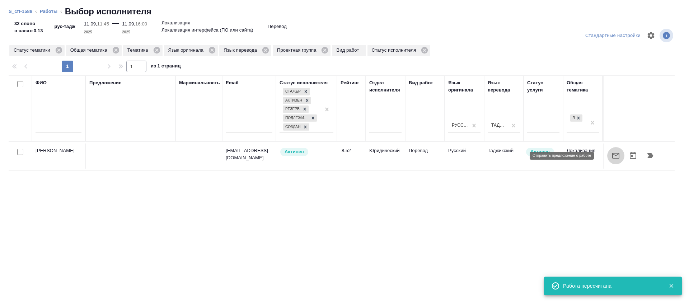
click at [607, 159] on button "button" at bounding box center [615, 155] width 17 height 17
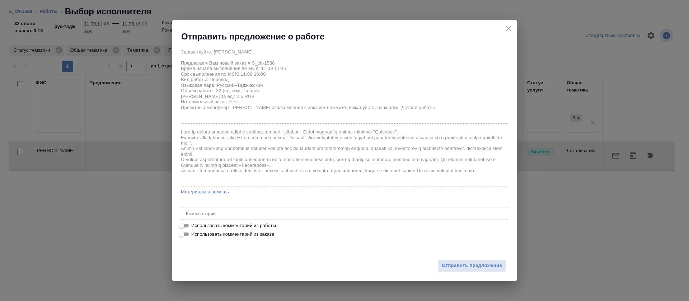
click at [199, 222] on span "Использовать комментарий из работы" at bounding box center [233, 225] width 85 height 7
click at [194, 222] on input "Использовать комментарий из работы" at bounding box center [181, 225] width 26 height 9
checkbox input "true"
type textarea "https://smartcat.com/editor?v=2&selectedStage=1&backUrl=%2Fprojects%2F64c78566-…"
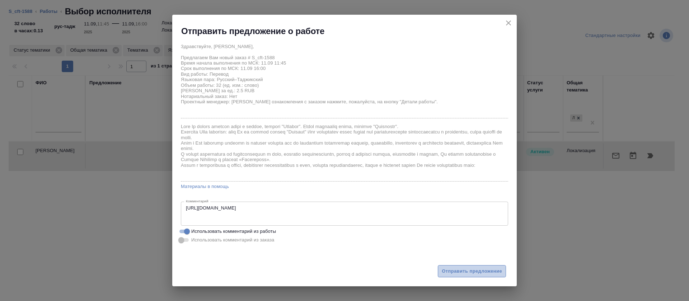
click at [452, 270] on span "Отправить предложение" at bounding box center [472, 271] width 60 height 8
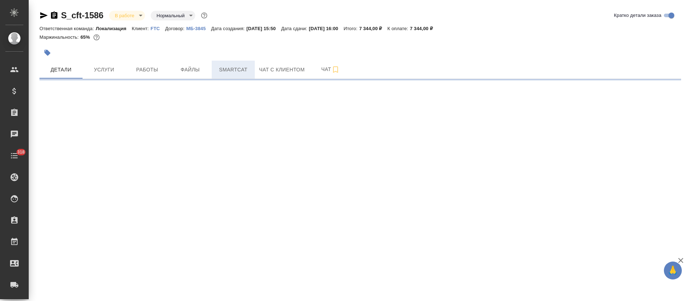
click at [229, 69] on span "Smartcat" at bounding box center [233, 69] width 34 height 9
select select "RU"
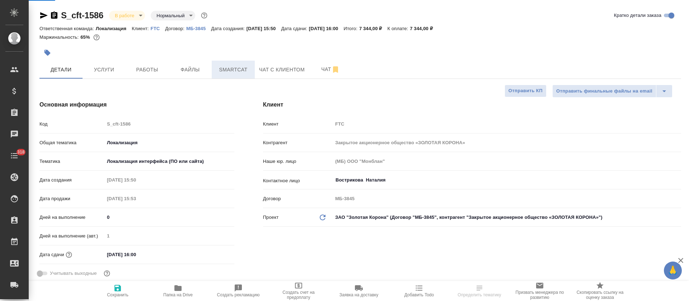
type textarea "x"
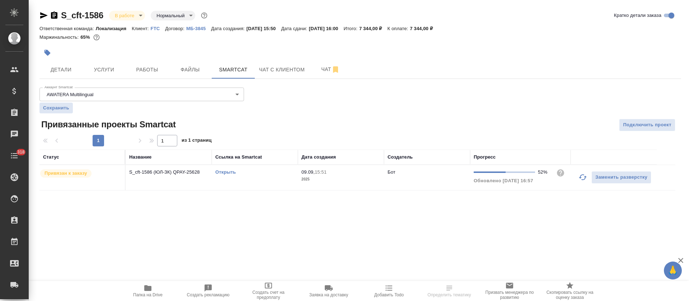
click at [230, 172] on link "Открыть" at bounding box center [225, 171] width 20 height 5
